Goal: Find specific page/section: Find specific page/section

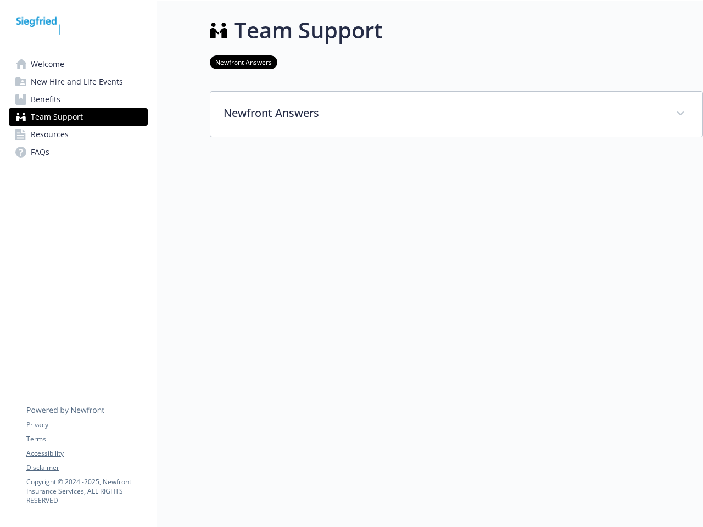
click at [351, 264] on div at bounding box center [456, 205] width 493 height 137
click at [87, 453] on link "Accessibility" at bounding box center [86, 454] width 121 height 10
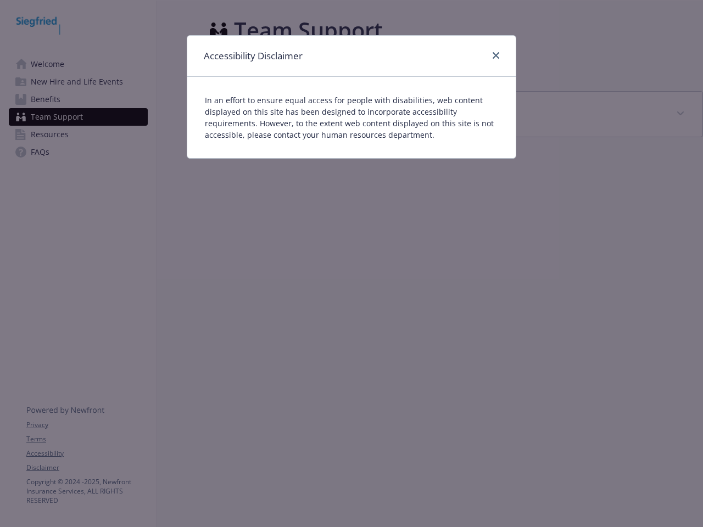
click at [87, 468] on div "Accessibility Disclaimer In an effort to ensure equal access for people with di…" at bounding box center [351, 263] width 703 height 527
click at [456, 114] on p "In an effort to ensure equal access for people with disabilities, web content d…" at bounding box center [351, 117] width 293 height 46
